Goal: Find specific page/section: Find specific page/section

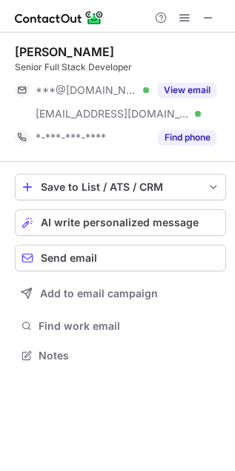
scroll to position [345, 235]
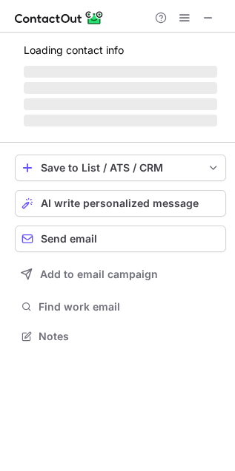
scroll to position [359, 235]
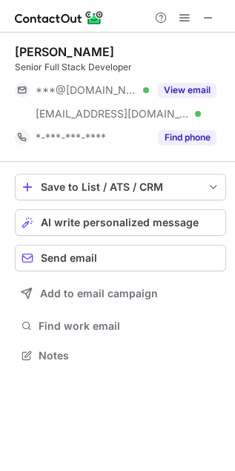
scroll to position [345, 235]
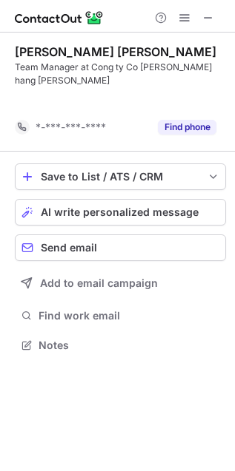
scroll to position [311, 235]
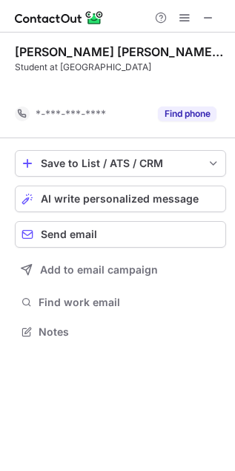
scroll to position [311, 235]
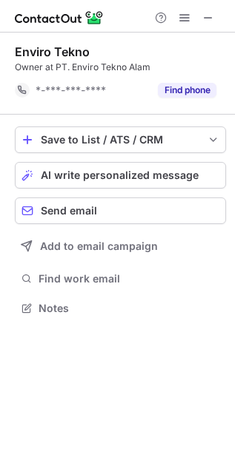
scroll to position [298, 235]
